Goal: Check status

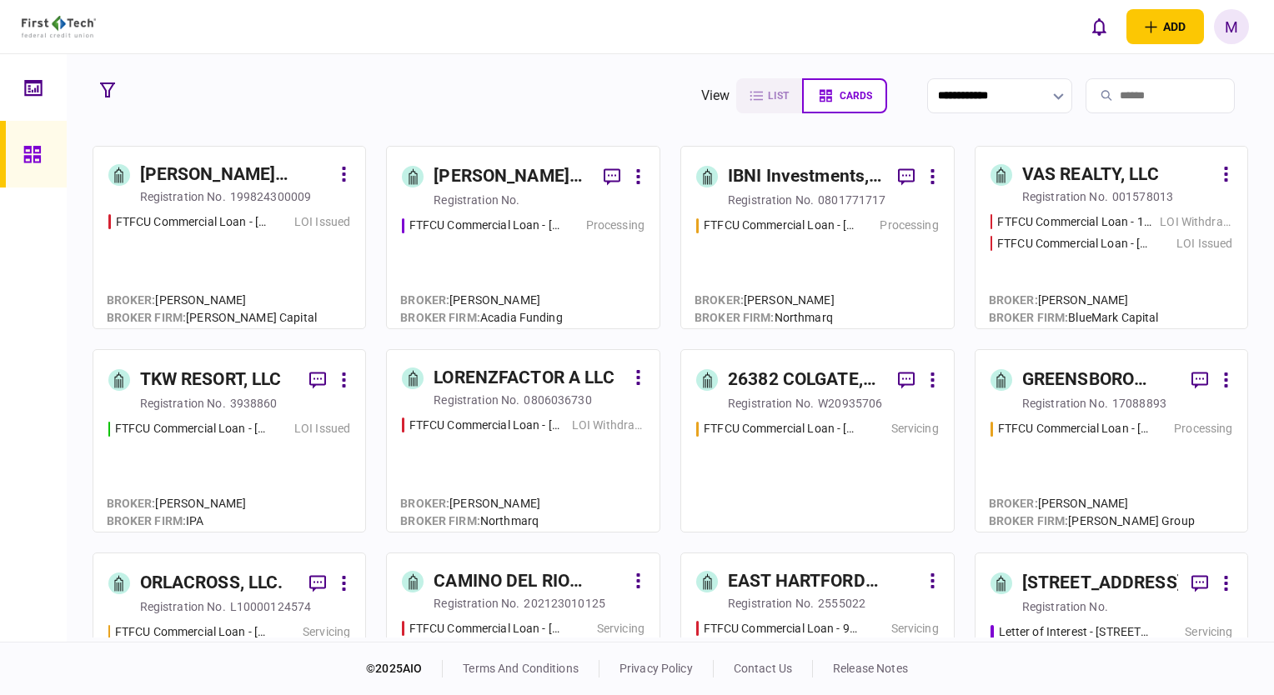
drag, startPoint x: 100, startPoint y: 92, endPoint x: 151, endPoint y: 208, distance: 126.6
click at [100, 92] on icon "button" at bounding box center [107, 90] width 15 height 15
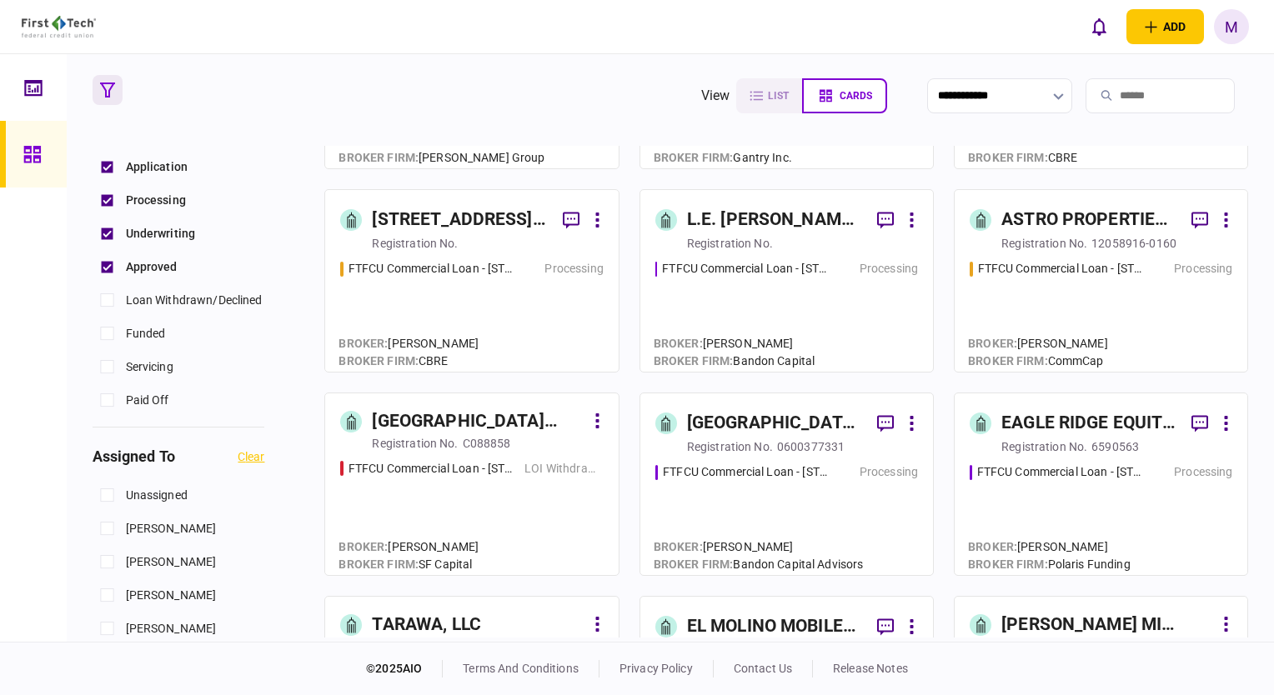
scroll to position [584, 0]
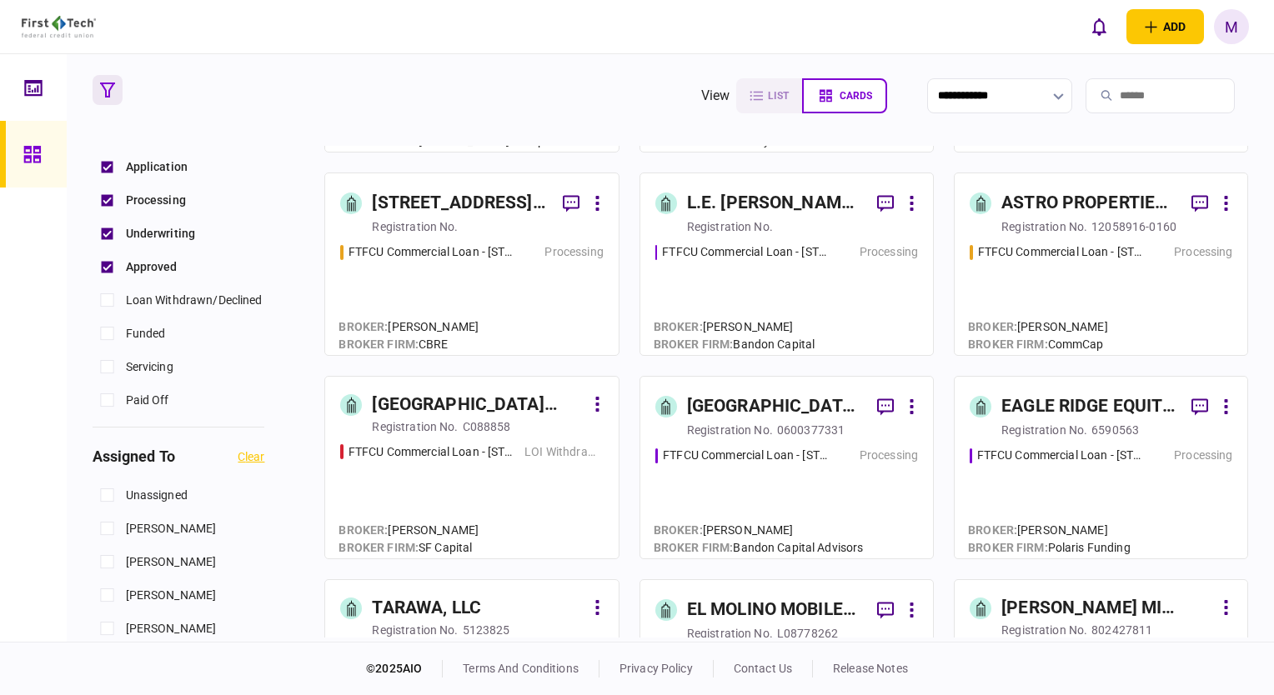
click at [761, 486] on div "FTFCU Commercial Loan - [STREET_ADDRESS] Processing" at bounding box center [786, 495] width 263 height 97
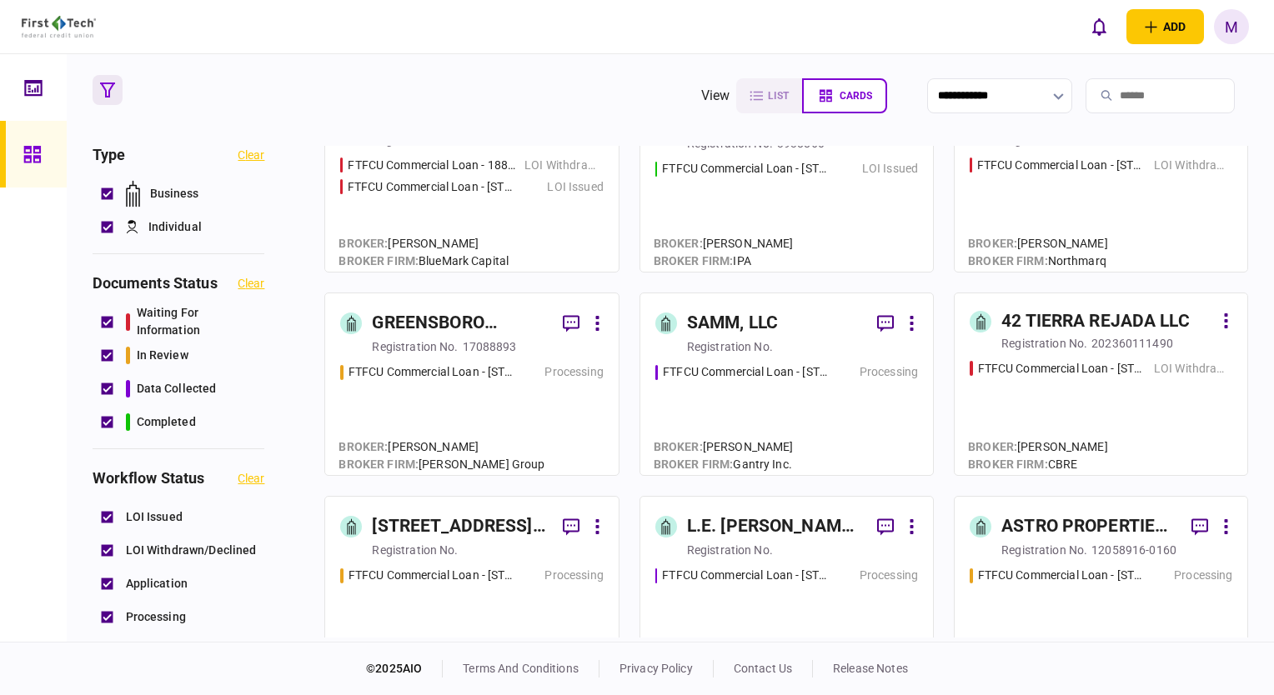
scroll to position [417, 0]
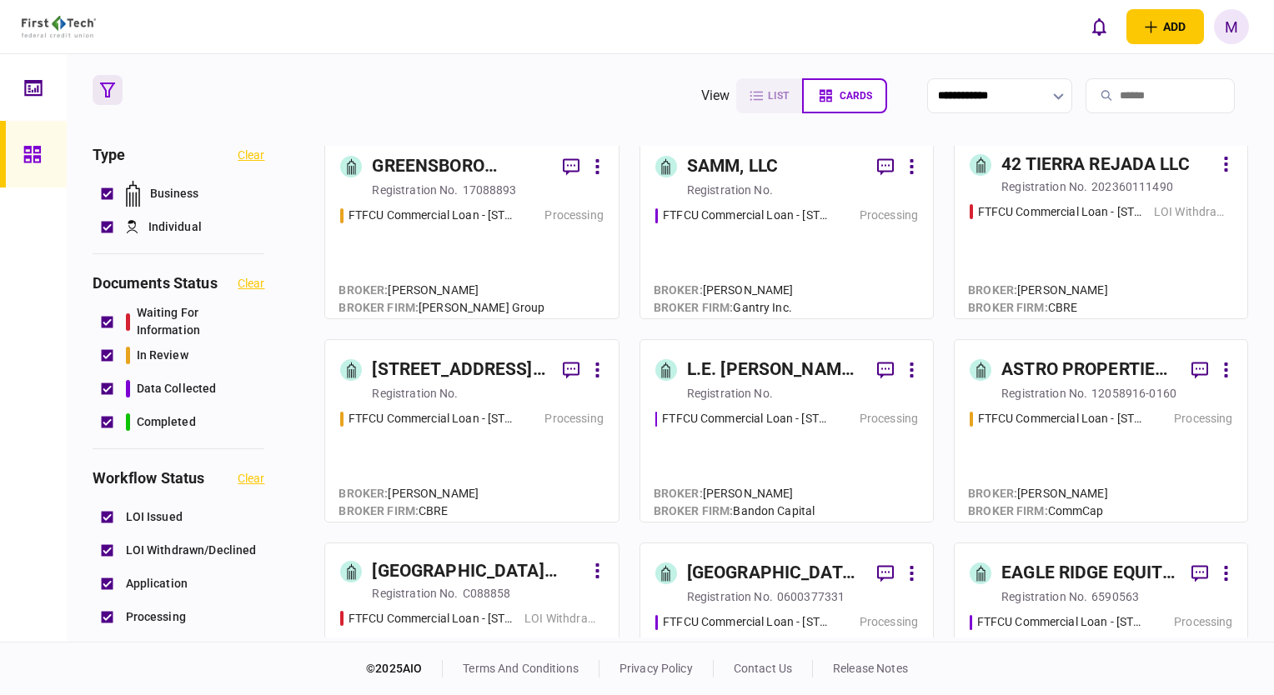
click at [1064, 439] on div "FTFCU Commercial Loan - [STREET_ADDRESS] Price UT Processing" at bounding box center [1101, 458] width 263 height 97
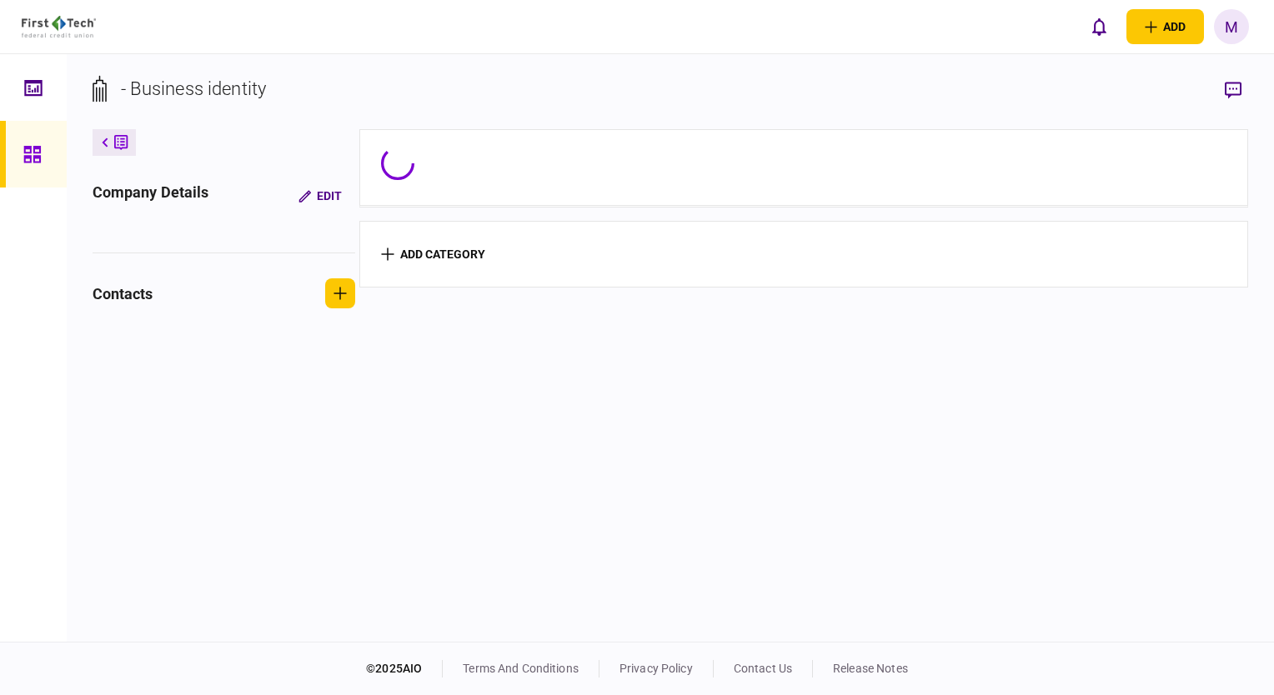
click at [1064, 439] on section "add category" at bounding box center [804, 383] width 890 height 509
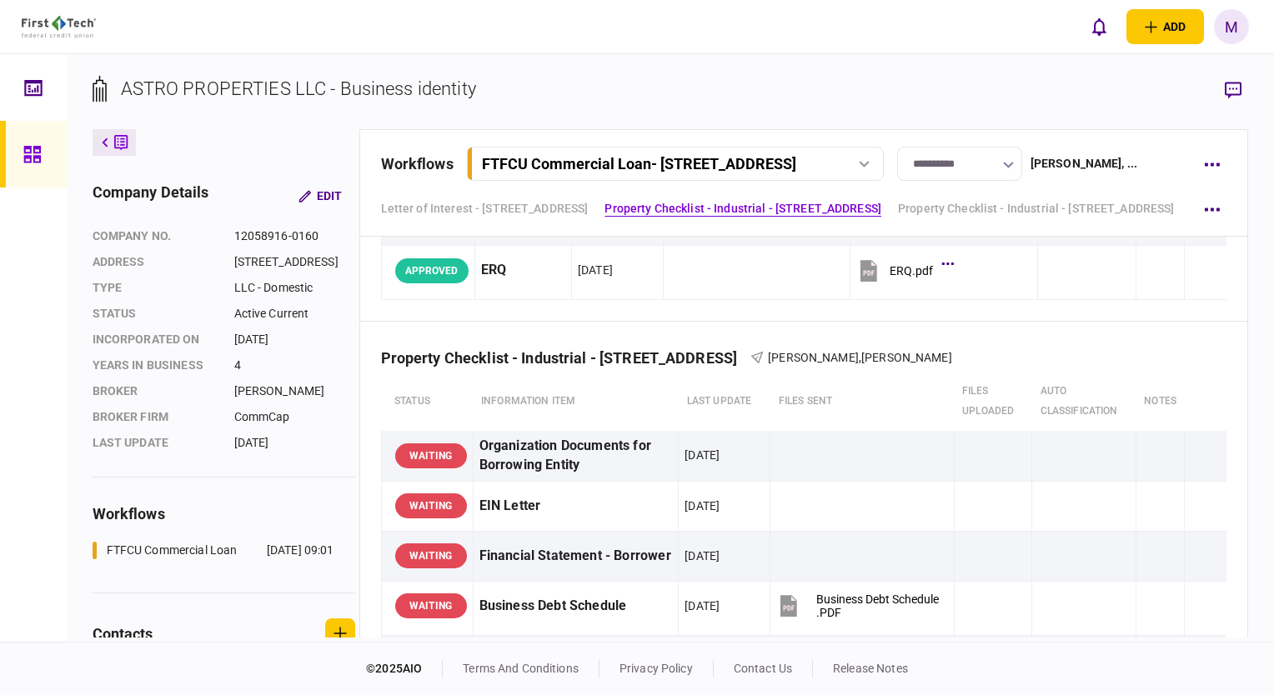
scroll to position [584, 0]
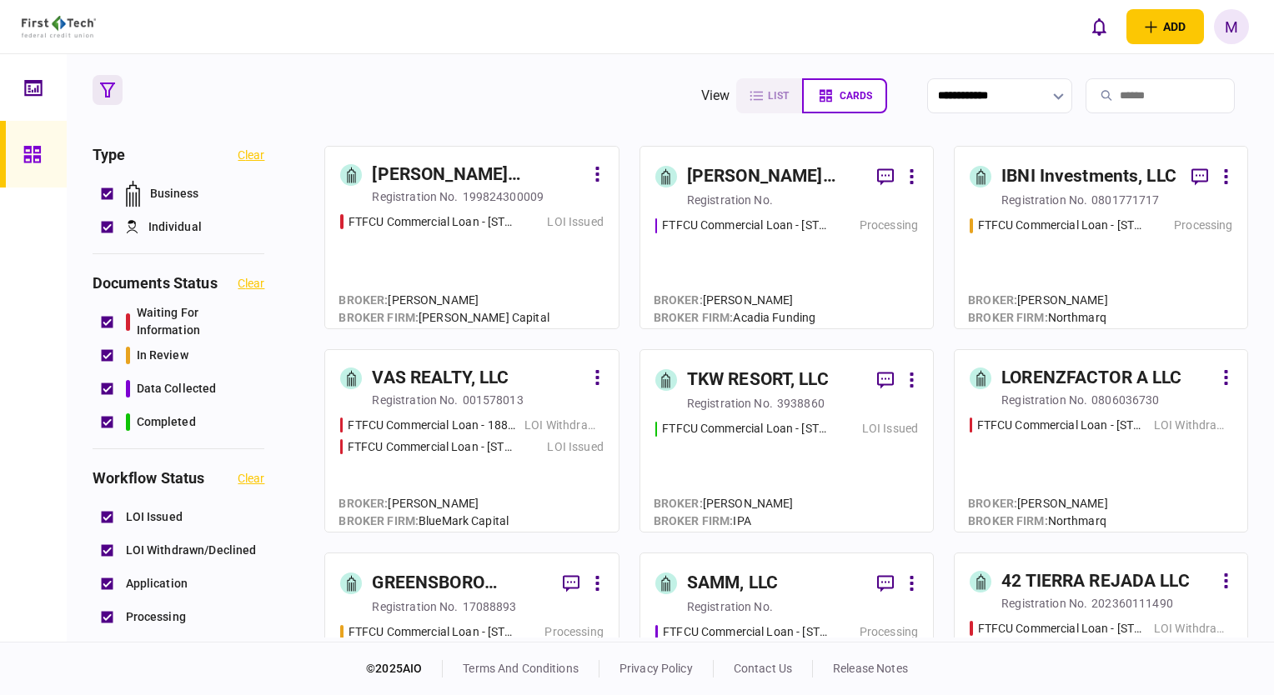
click at [826, 479] on div "FTFCU Commercial Loan - [STREET_ADDRESS][PERSON_NAME] LOI Issued" at bounding box center [786, 468] width 263 height 97
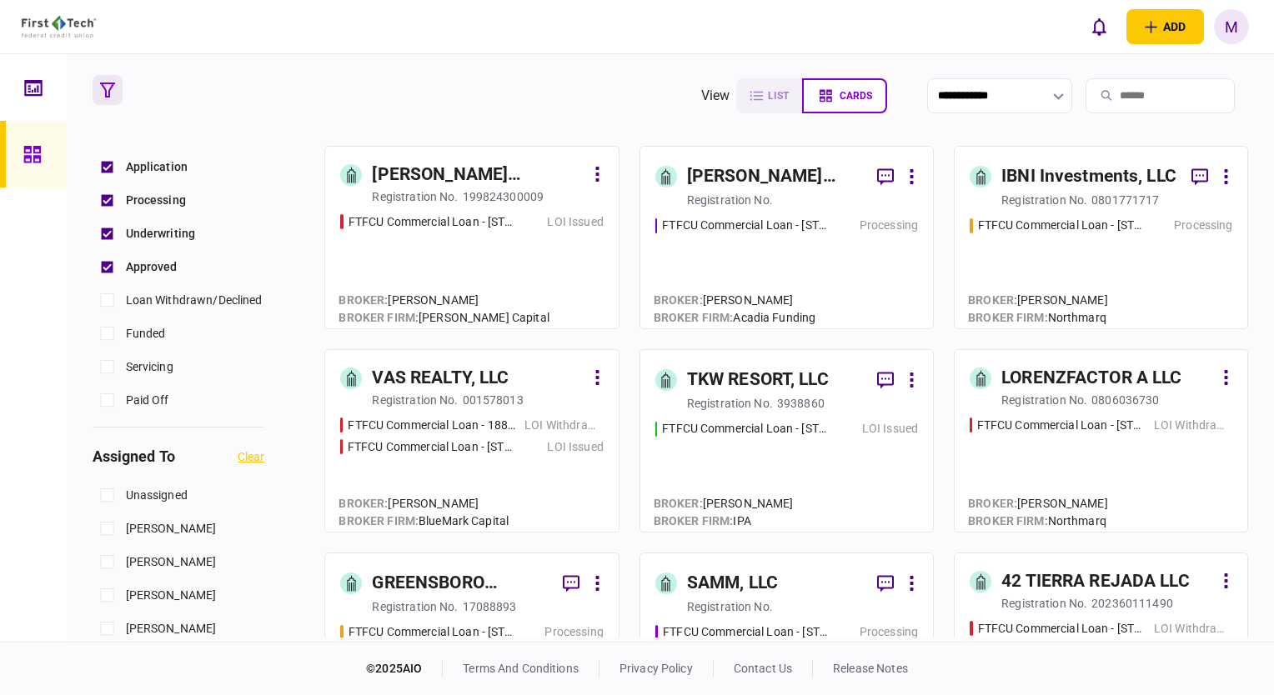
scroll to position [167, 0]
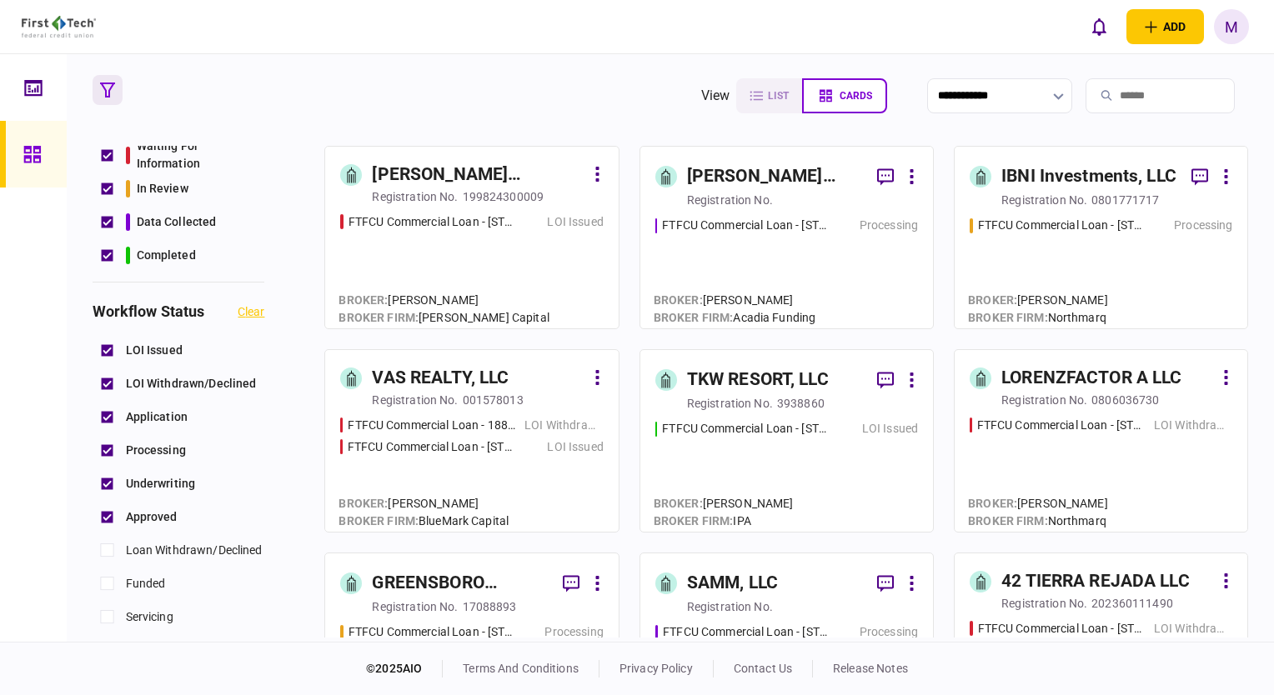
click at [910, 386] on icon at bounding box center [912, 381] width 4 height 16
click at [831, 373] on div at bounding box center [637, 347] width 1274 height 695
click at [767, 465] on div "FTFCU Commercial Loan - [STREET_ADDRESS][PERSON_NAME] LOI Issued" at bounding box center [786, 468] width 263 height 97
